Goal: Navigation & Orientation: Find specific page/section

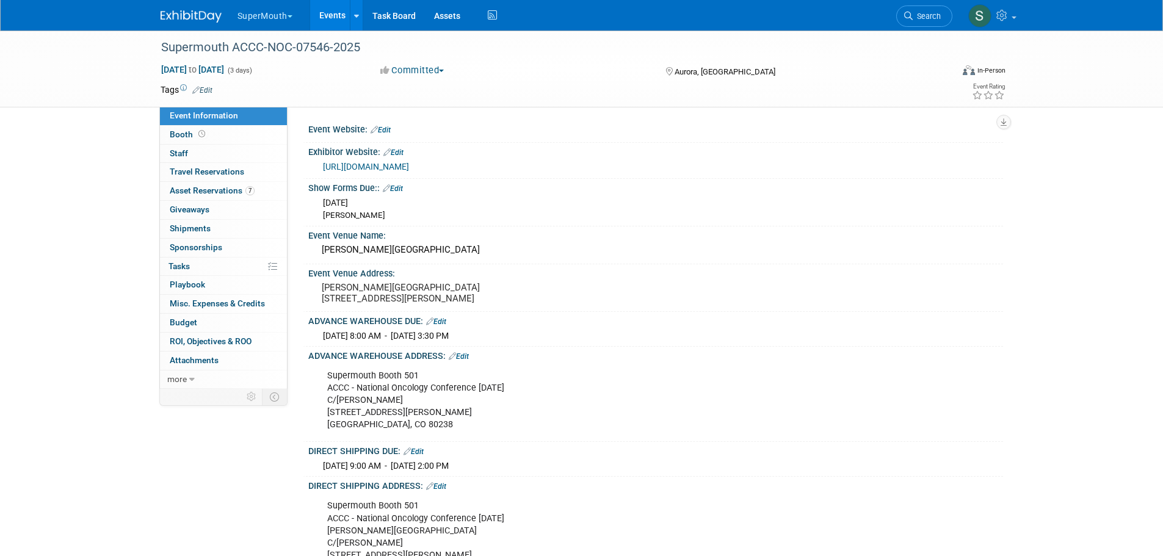
click at [283, 19] on button "SuperMouth" at bounding box center [271, 13] width 71 height 27
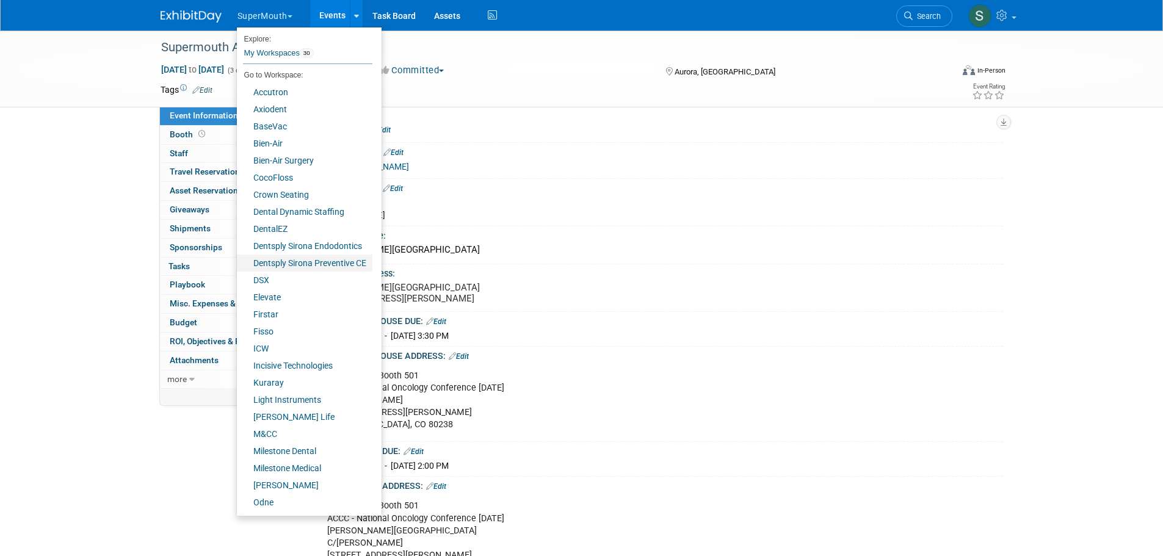
click at [316, 255] on link "Dentsply Sirona Preventive CE" at bounding box center [305, 263] width 136 height 17
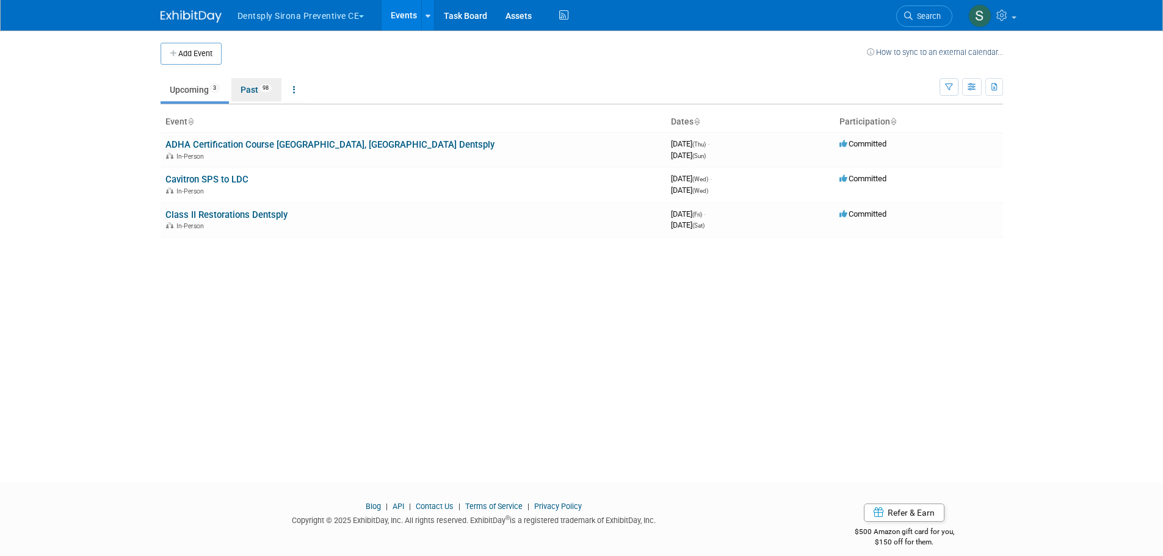
click at [259, 89] on link "Past 98" at bounding box center [256, 89] width 50 height 23
